Goal: Navigation & Orientation: Find specific page/section

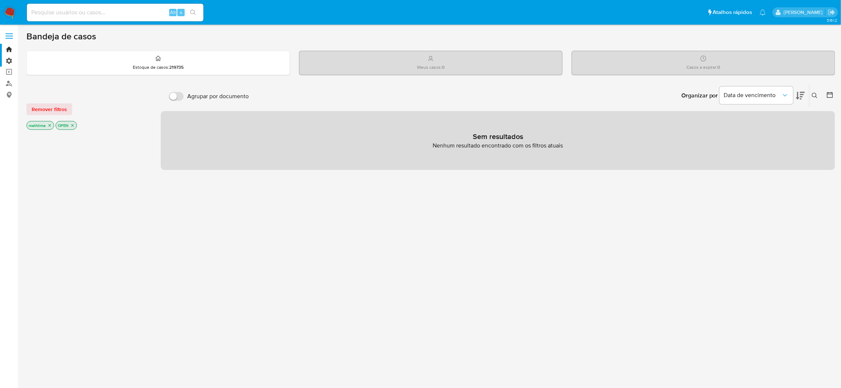
click at [4, 63] on label "Administração" at bounding box center [44, 60] width 88 height 11
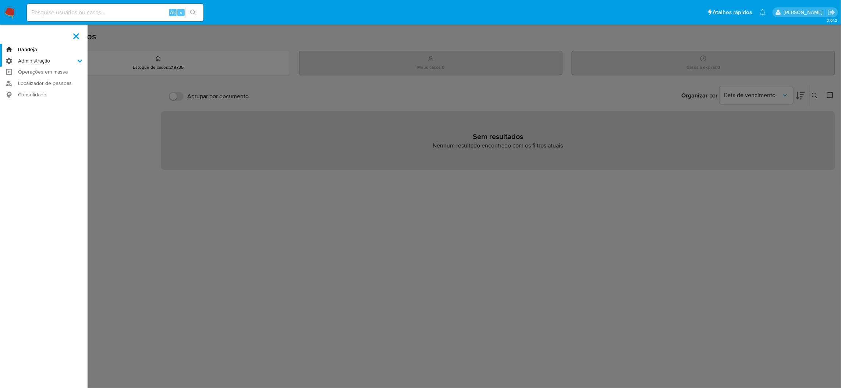
click at [0, 0] on input "Administração" at bounding box center [0, 0] width 0 height 0
click at [25, 45] on link "Bandeja" at bounding box center [44, 49] width 88 height 11
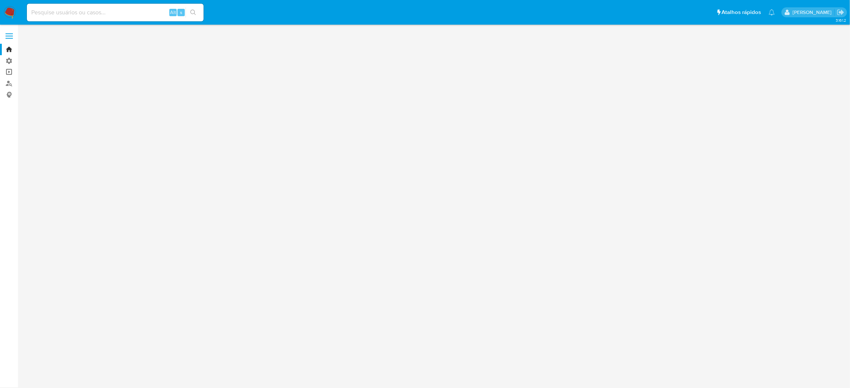
click at [10, 73] on link "Operações em massa" at bounding box center [44, 72] width 88 height 11
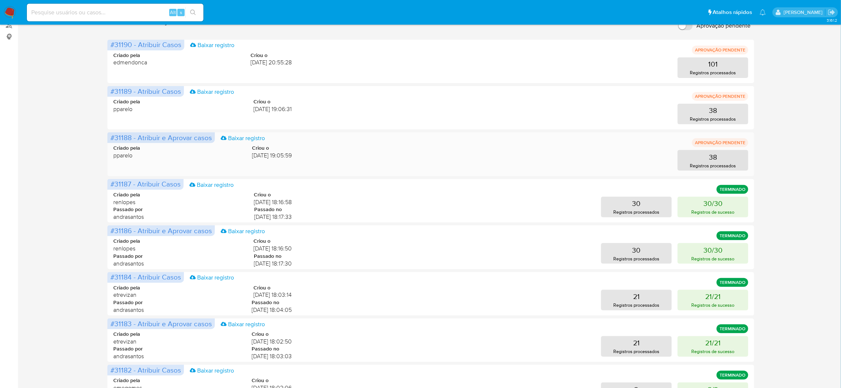
scroll to position [102, 0]
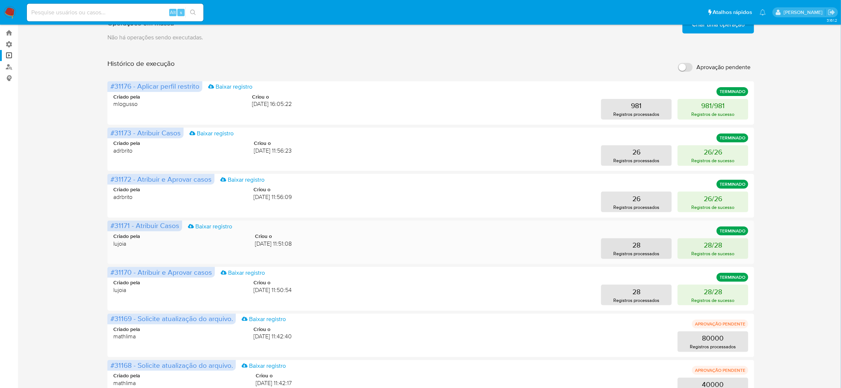
scroll to position [0, 0]
